Goal: Check status: Check status

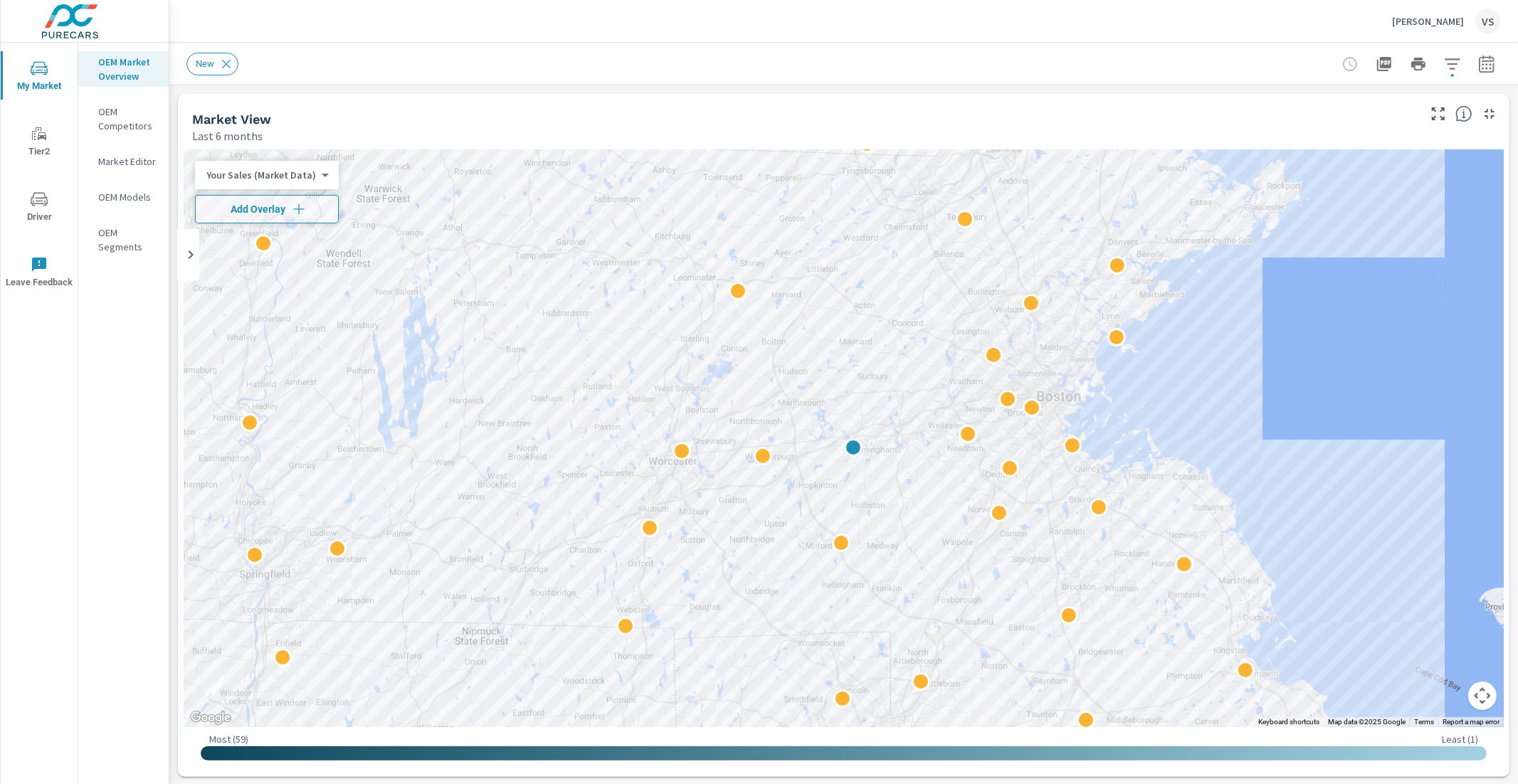
scroll to position [1, 0]
click at [298, 206] on icon "button" at bounding box center [299, 209] width 14 height 14
